Goal: Use online tool/utility: Use online tool/utility

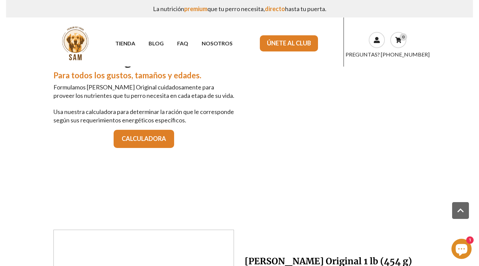
scroll to position [415, 0]
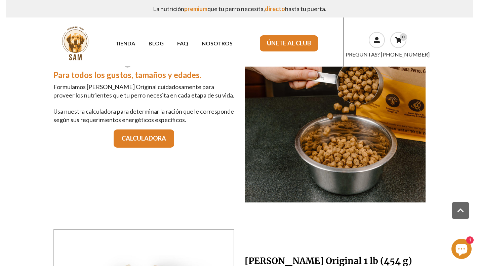
click at [143, 133] on link "CALCULADORA" at bounding box center [144, 138] width 60 height 18
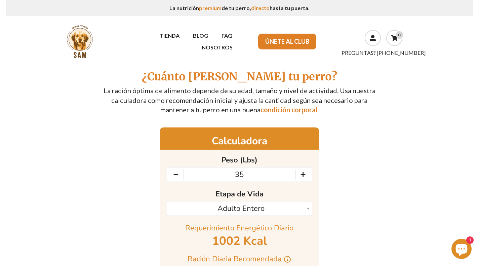
scroll to position [294, 169]
click at [173, 174] on icon "Decrement" at bounding box center [175, 174] width 17 height 15
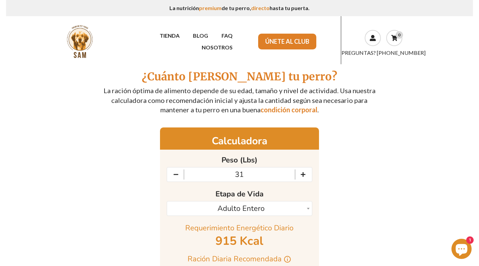
click at [173, 174] on icon "Decrement" at bounding box center [175, 174] width 17 height 15
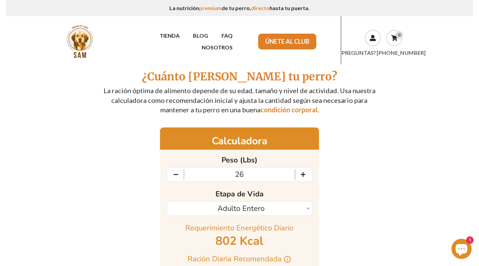
click at [173, 174] on icon "Decrement" at bounding box center [175, 174] width 17 height 15
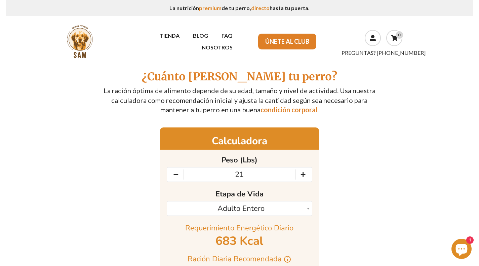
click at [173, 174] on icon "Decrement" at bounding box center [175, 174] width 17 height 15
click at [301, 177] on icon "Increment" at bounding box center [303, 174] width 17 height 15
type input "20"
click at [302, 203] on div "Adulto Entero" at bounding box center [241, 208] width 137 height 10
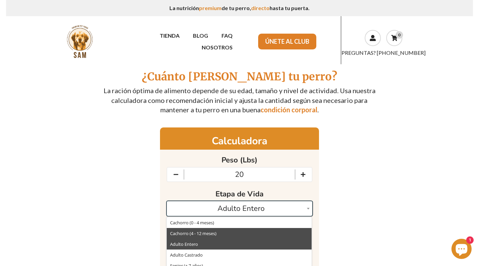
click at [247, 230] on li "Cachorro (4 - 12 meses)" at bounding box center [239, 233] width 145 height 11
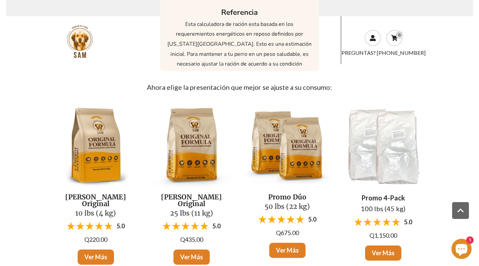
scroll to position [341, 0]
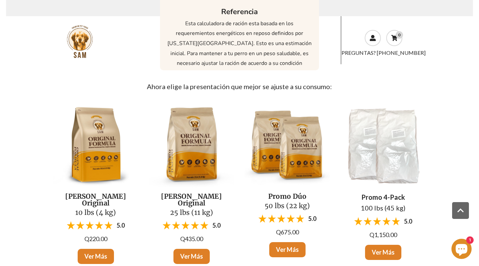
click at [90, 148] on img at bounding box center [95, 144] width 85 height 85
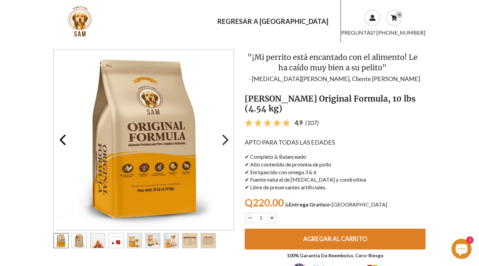
click at [226, 142] on use "button" at bounding box center [225, 139] width 7 height 11
